Goal: Task Accomplishment & Management: Manage account settings

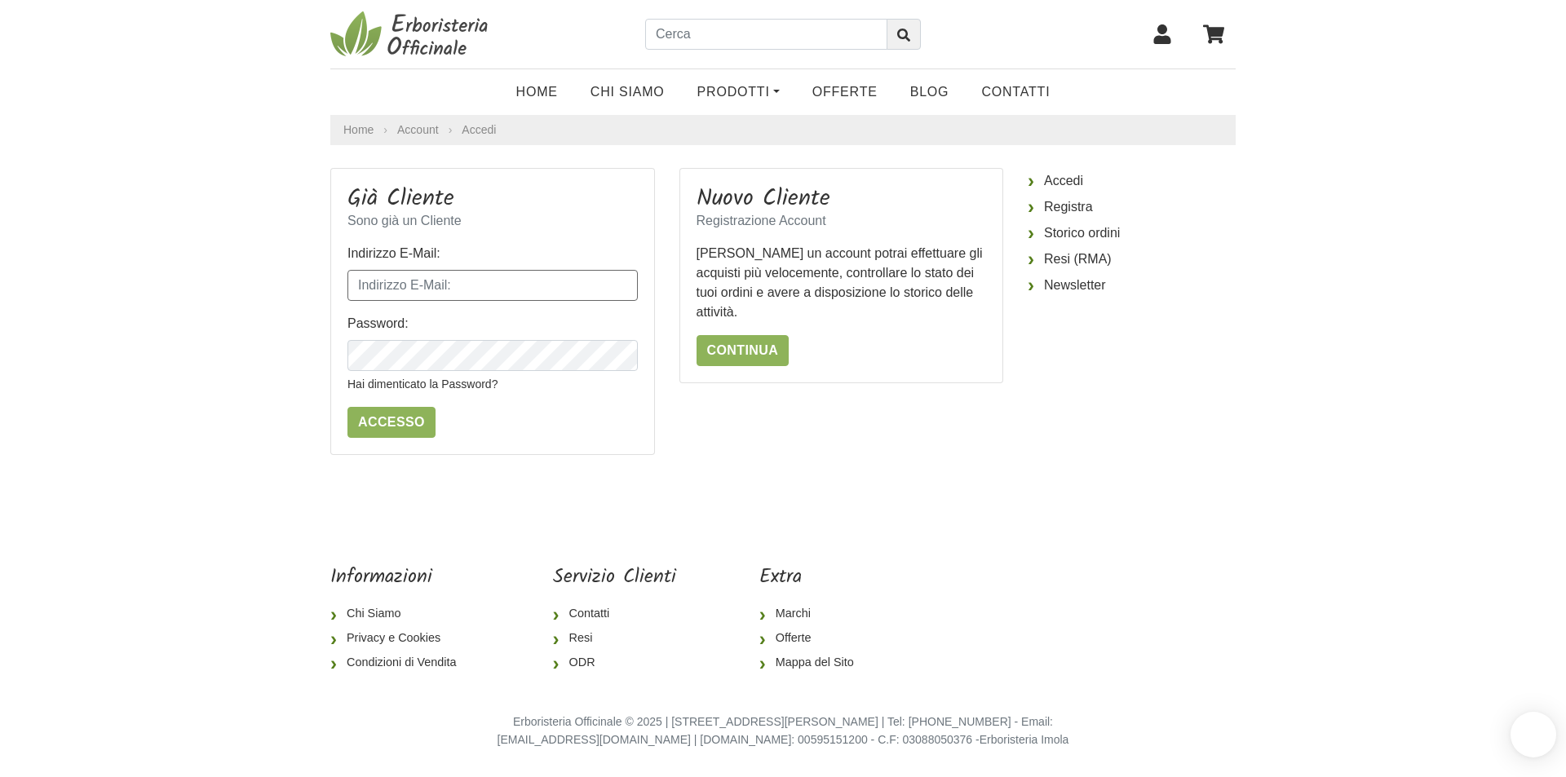
drag, startPoint x: 0, startPoint y: 0, endPoint x: 384, endPoint y: 298, distance: 486.0
click at [383, 297] on input "Indirizzo E-Mail:" at bounding box center [492, 285] width 290 height 31
type input "ema-spv89@hotmail.it"
click at [403, 409] on input "Accesso" at bounding box center [391, 422] width 88 height 31
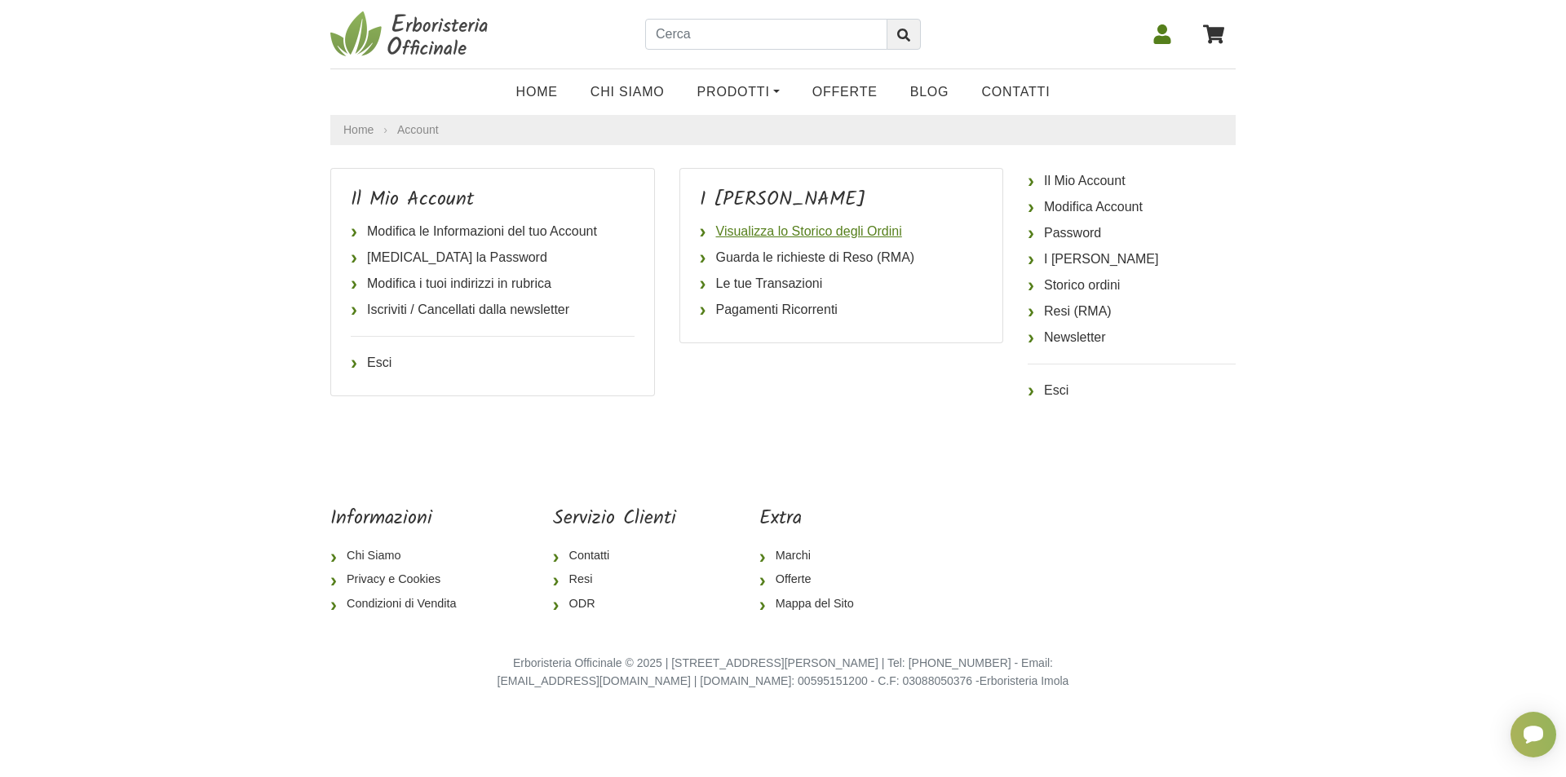
click at [872, 226] on link "Visualizza lo Storico degli Ordini" at bounding box center [842, 232] width 284 height 26
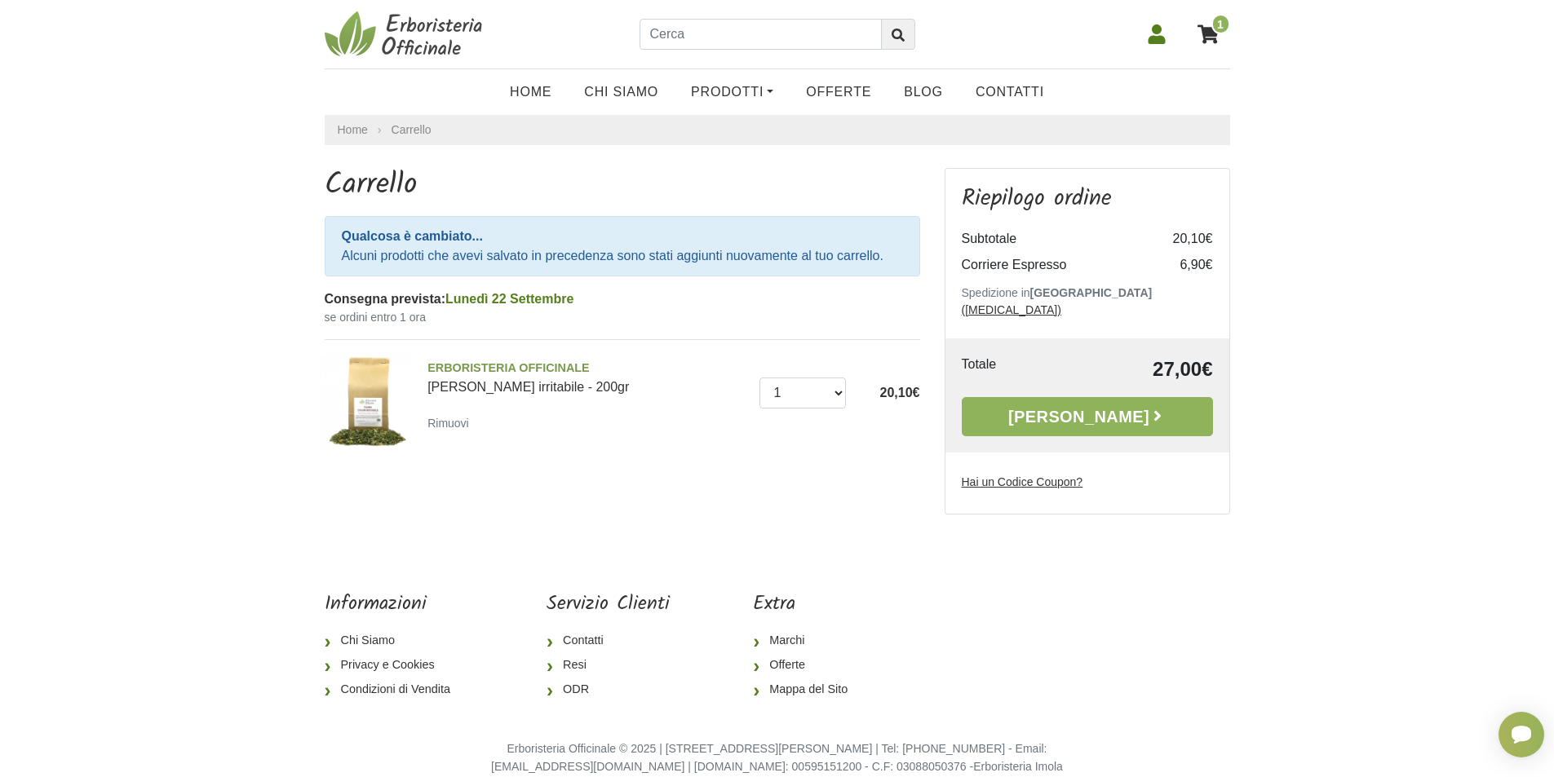
click at [1163, 33] on icon at bounding box center [1157, 34] width 20 height 20
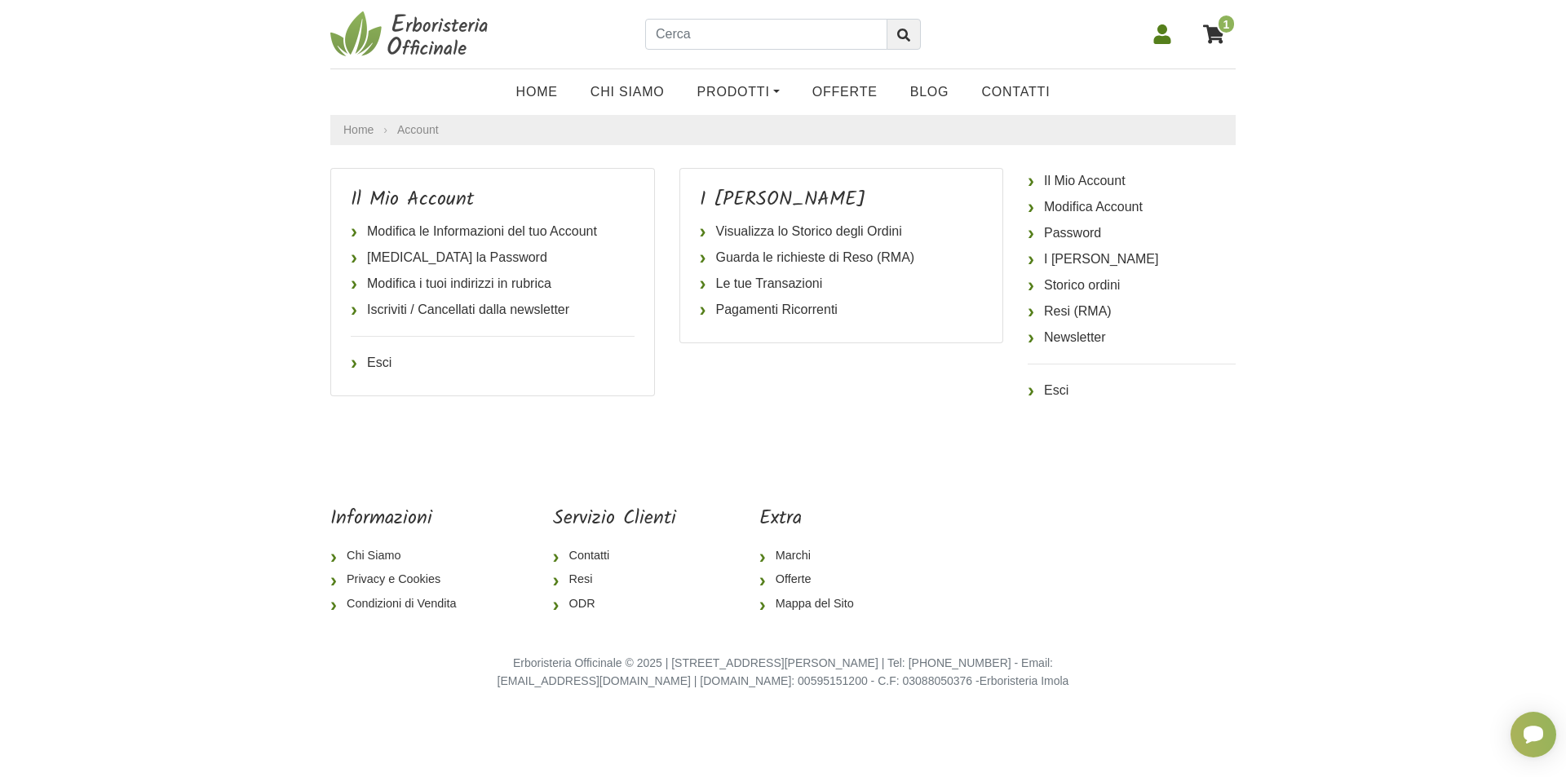
click at [1220, 23] on span "1" at bounding box center [1226, 24] width 19 height 20
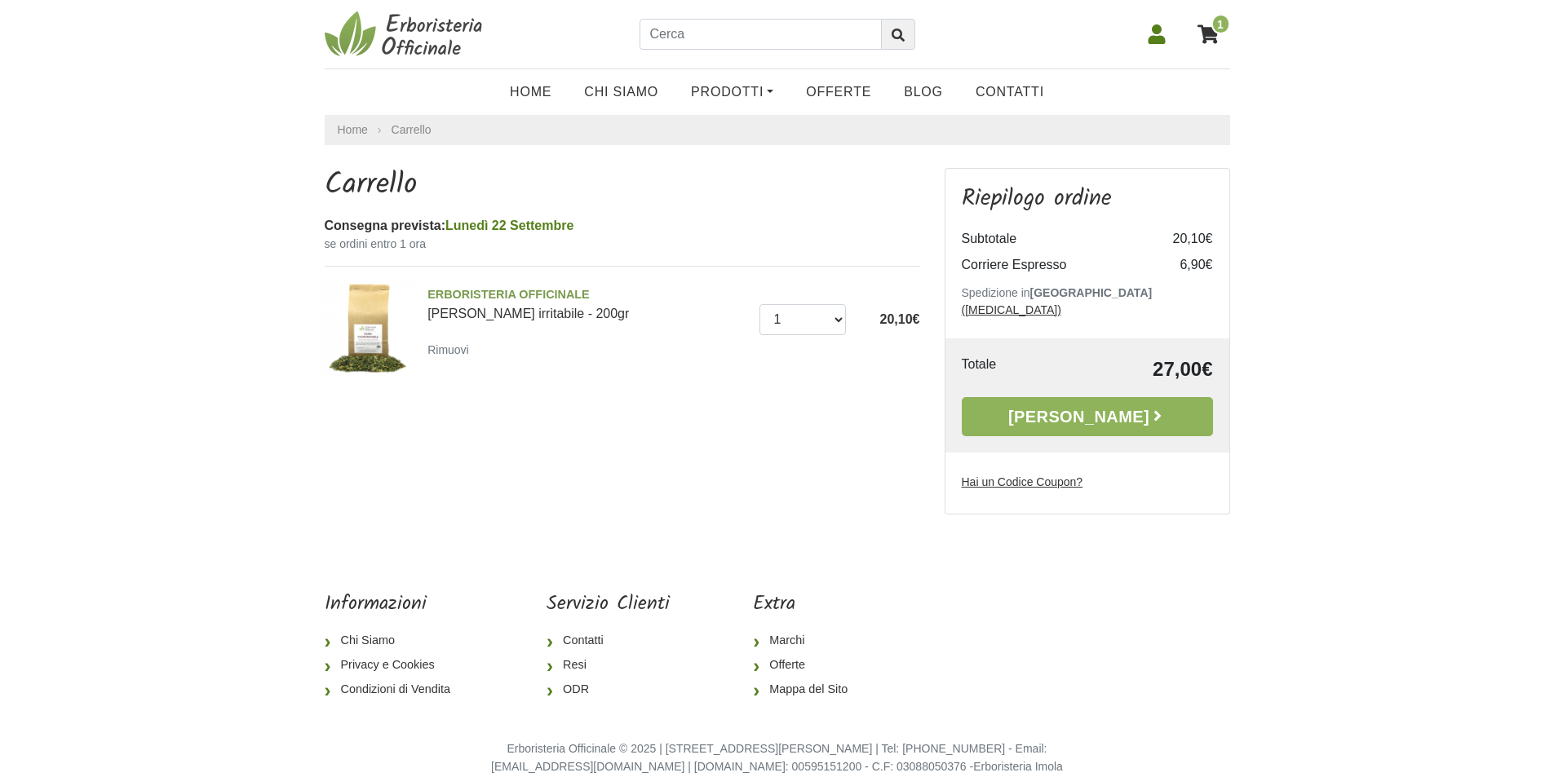
click at [1148, 33] on icon at bounding box center [1157, 34] width 20 height 20
